Goal: Task Accomplishment & Management: Use online tool/utility

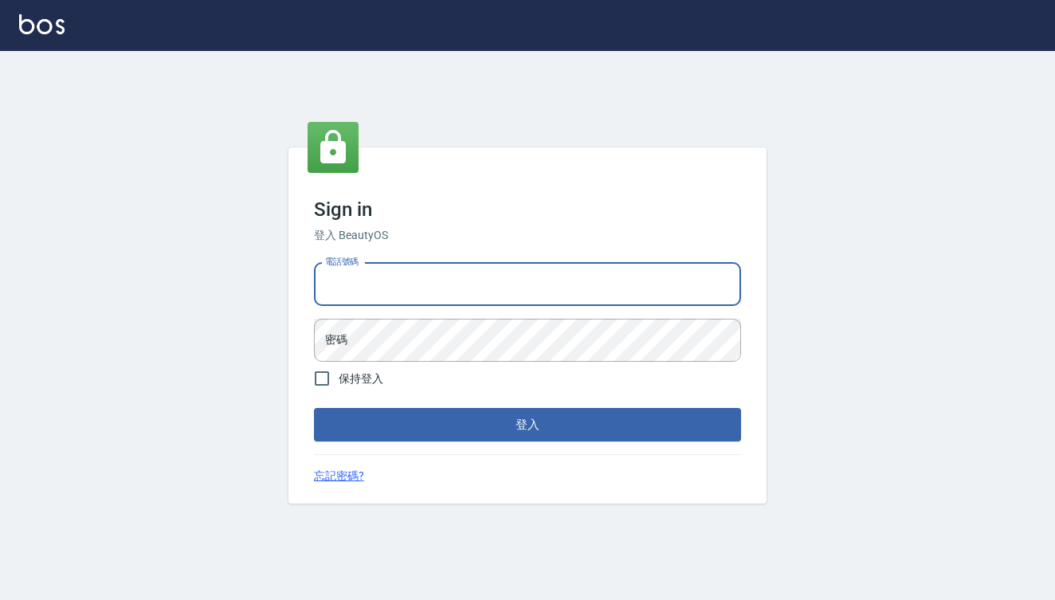
type input "0909291021"
click at [527, 425] on button "登入" at bounding box center [527, 424] width 427 height 33
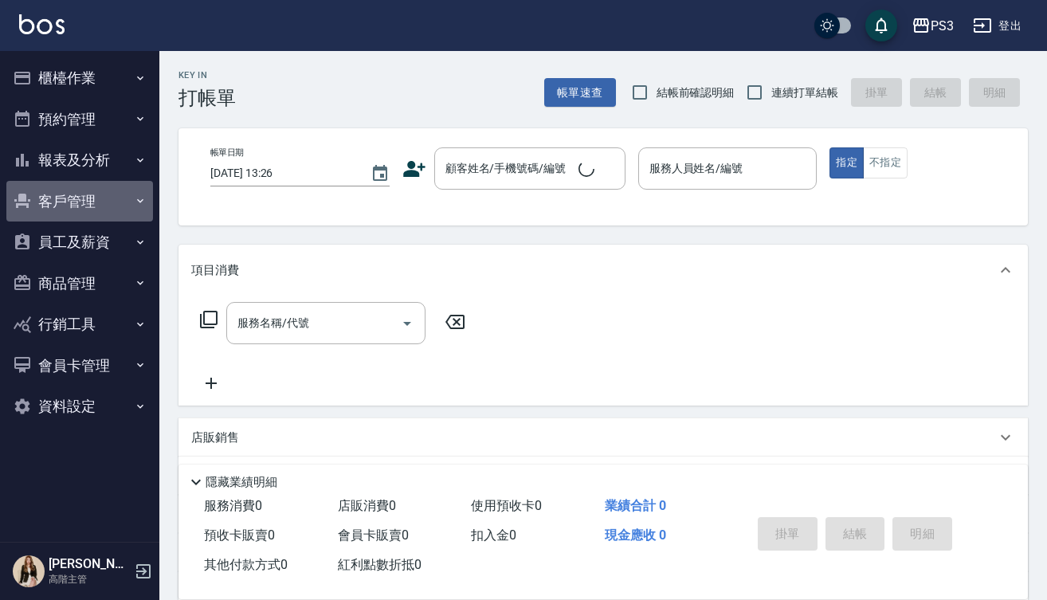
click at [110, 202] on button "客戶管理" at bounding box center [79, 201] width 147 height 41
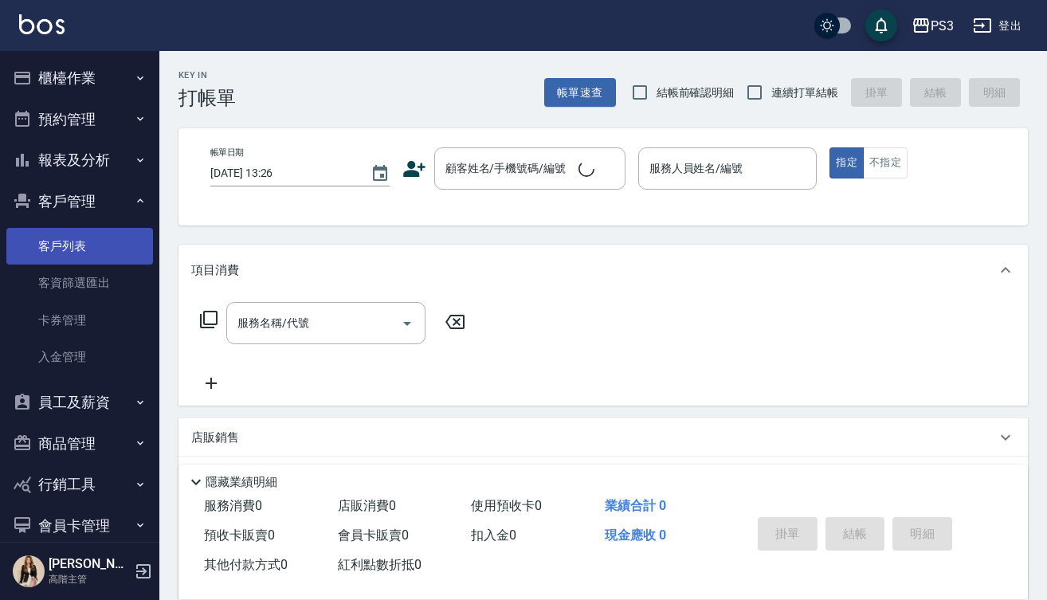
click at [100, 251] on link "客戶列表" at bounding box center [79, 246] width 147 height 37
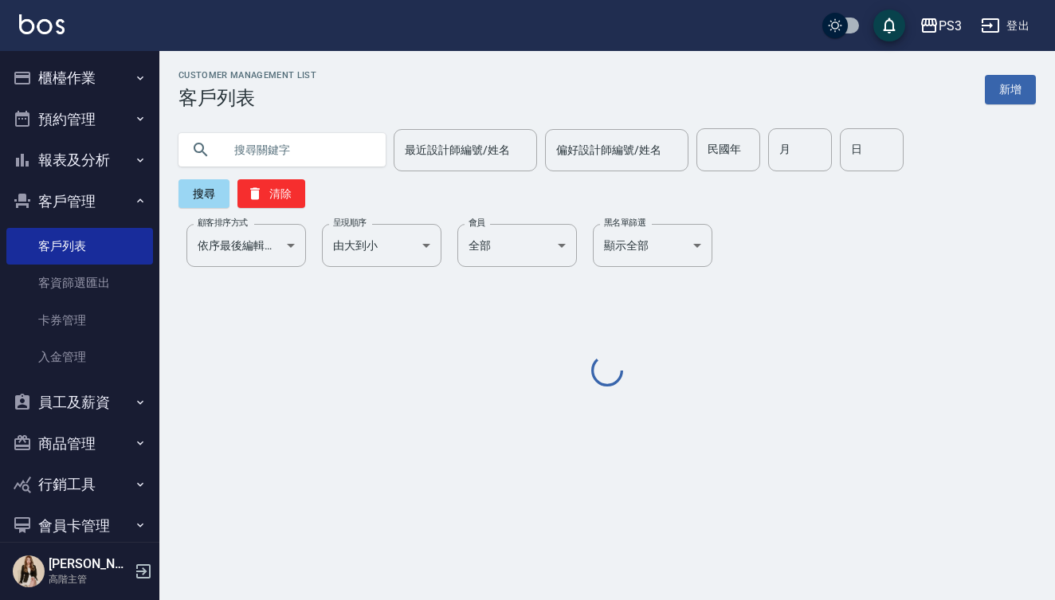
click at [330, 151] on input "text" at bounding box center [298, 149] width 150 height 43
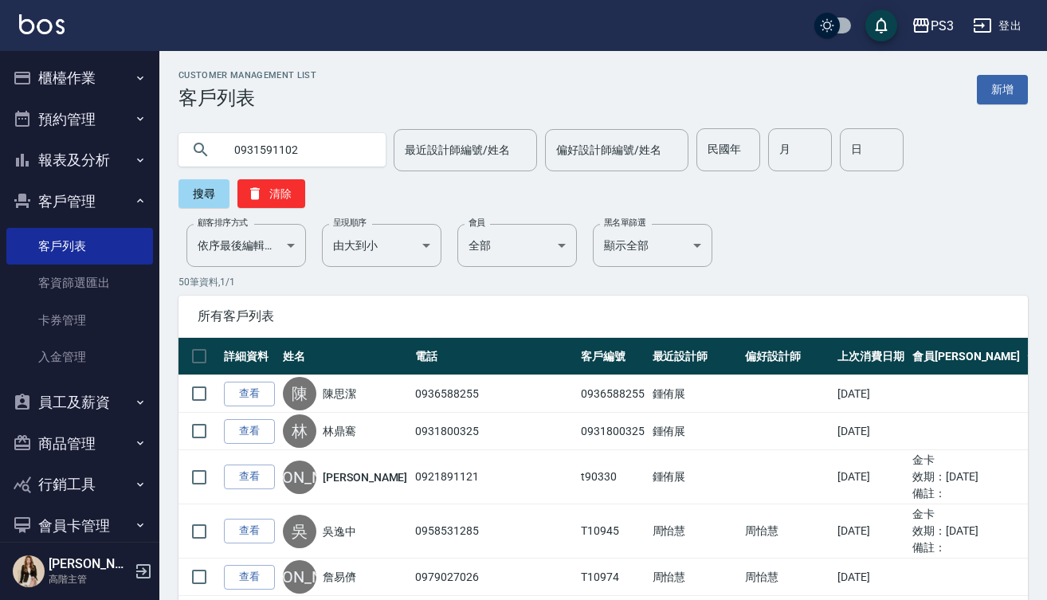
type input "0931591102"
